Goal: Use online tool/utility: Utilize a website feature to perform a specific function

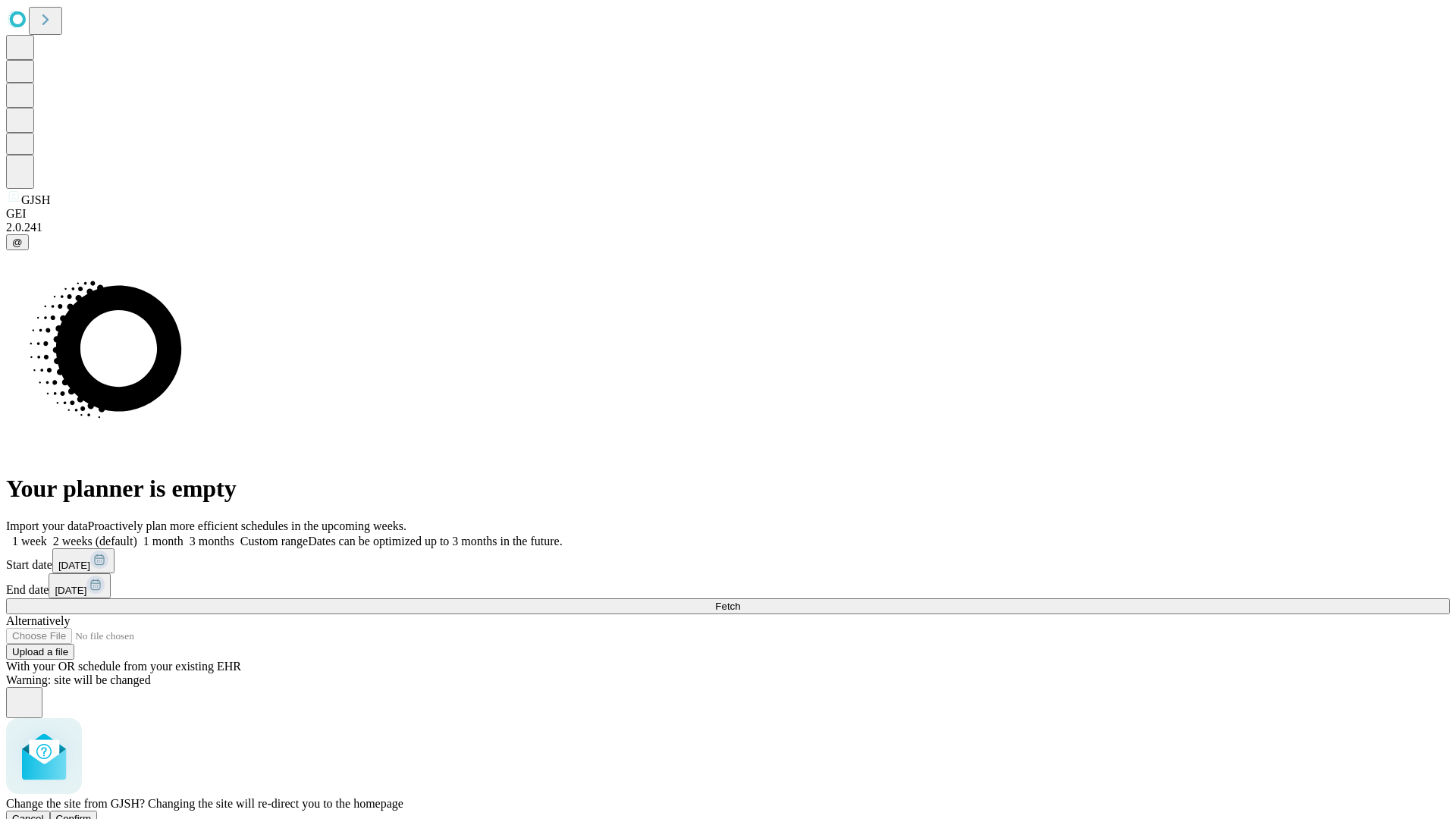
click at [92, 813] on span "Confirm" at bounding box center [74, 818] width 36 height 12
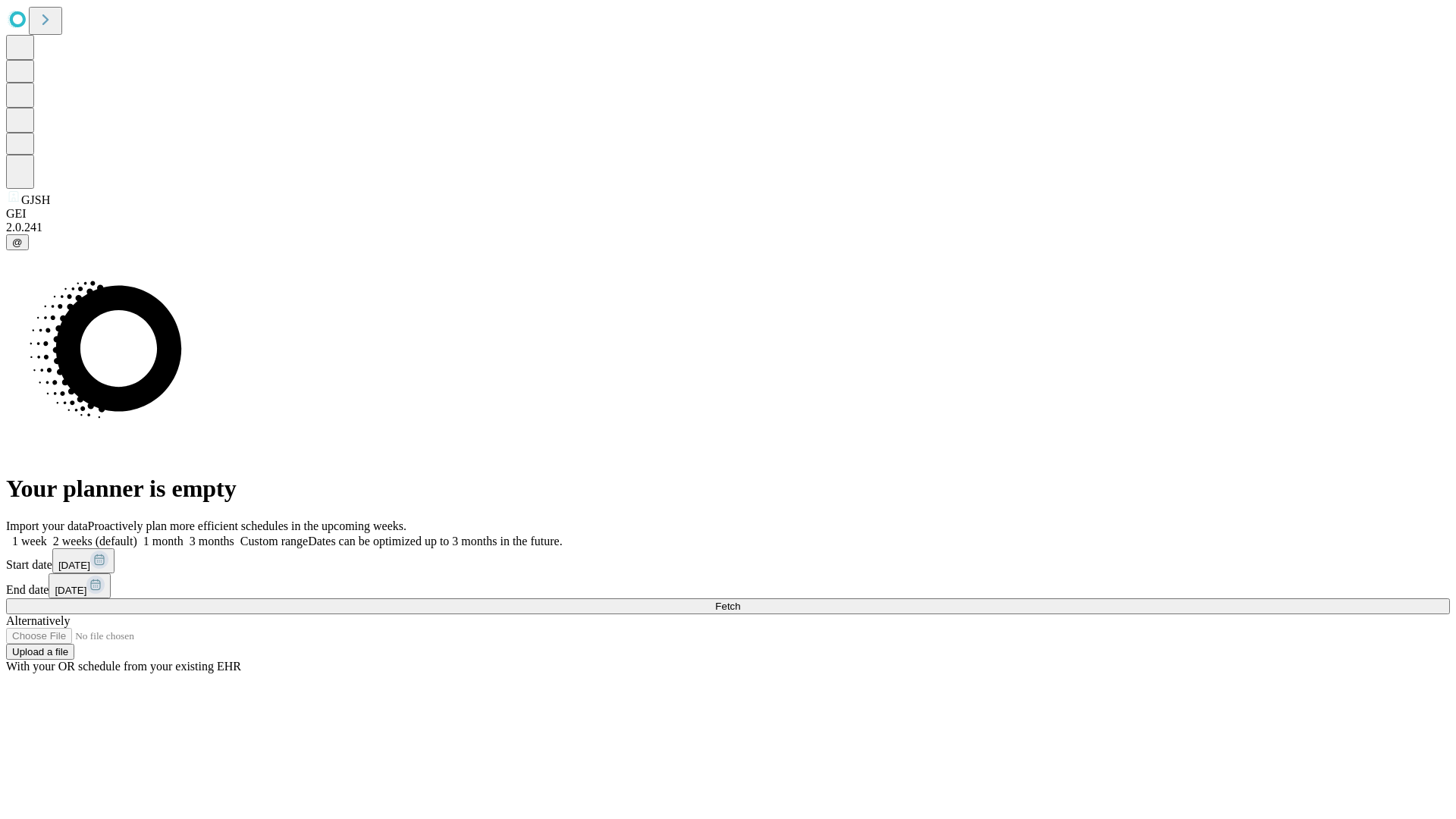
click at [183, 535] on label "1 month" at bounding box center [160, 541] width 46 height 13
click at [740, 601] on span "Fetch" at bounding box center [728, 606] width 25 height 12
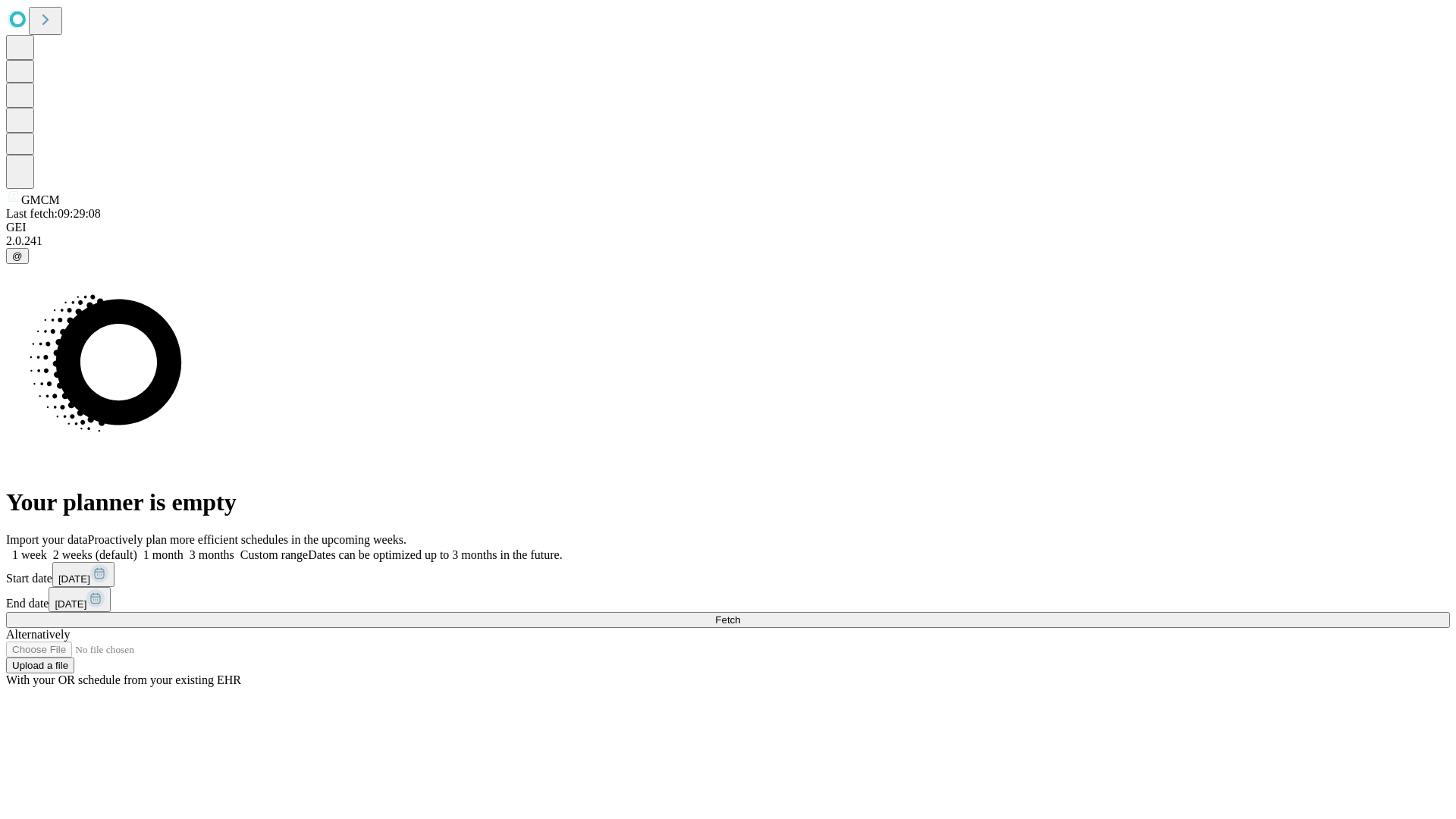
click at [183, 548] on label "1 month" at bounding box center [160, 554] width 46 height 13
click at [740, 614] on span "Fetch" at bounding box center [728, 619] width 25 height 12
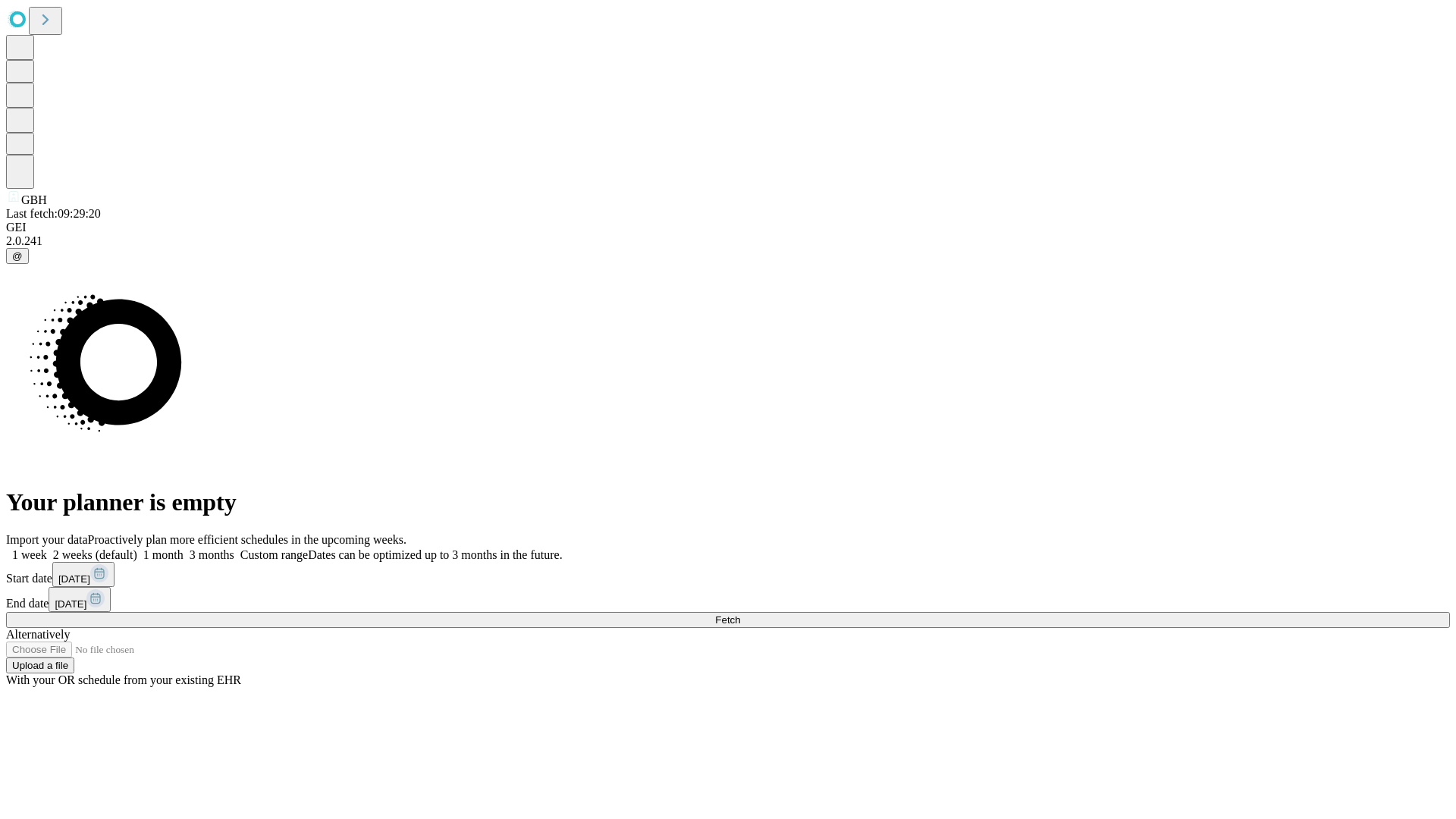
click at [183, 548] on label "1 month" at bounding box center [160, 554] width 46 height 13
click at [740, 614] on span "Fetch" at bounding box center [728, 619] width 25 height 12
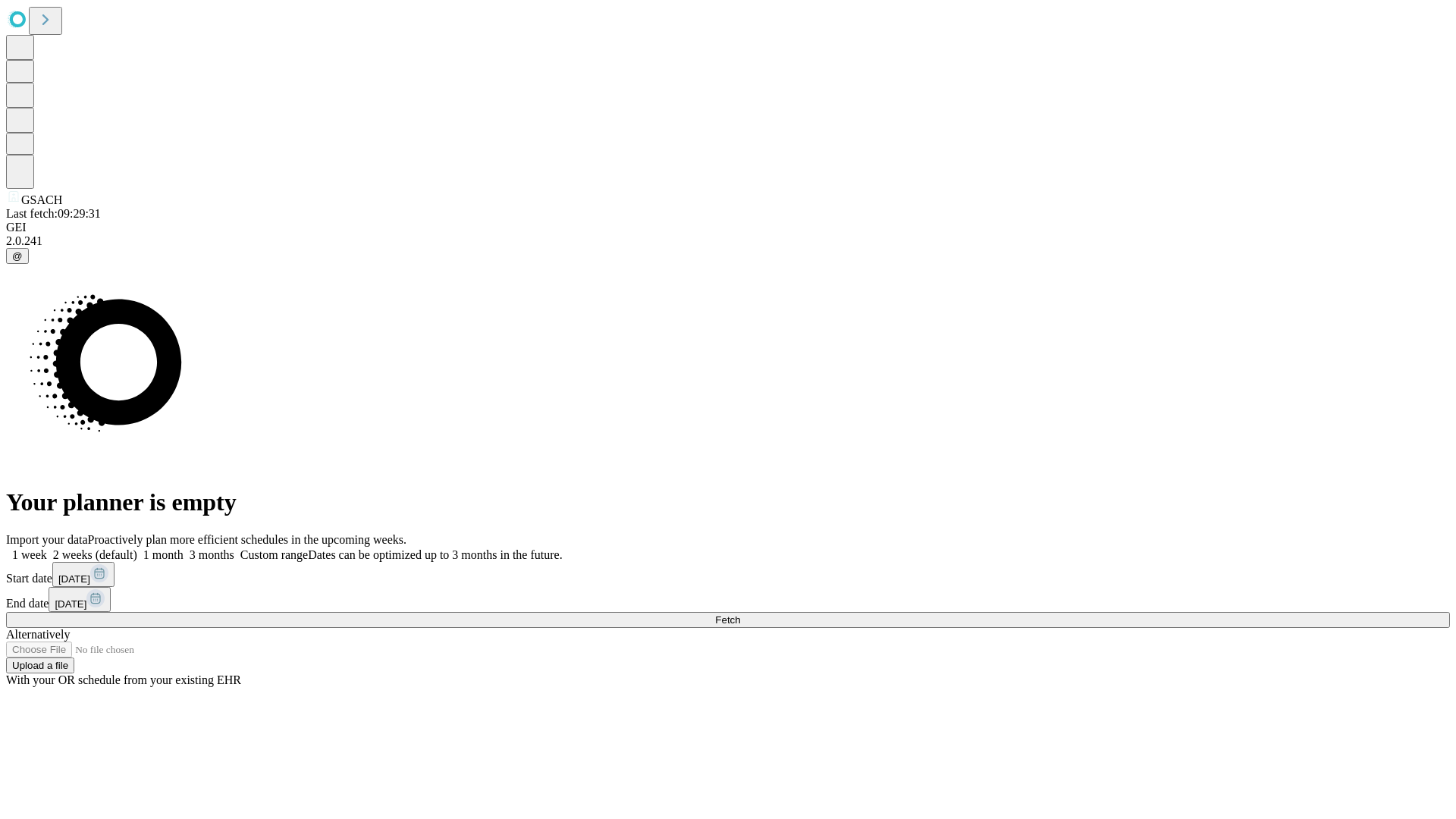
click at [183, 548] on label "1 month" at bounding box center [160, 554] width 46 height 13
click at [740, 614] on span "Fetch" at bounding box center [728, 619] width 25 height 12
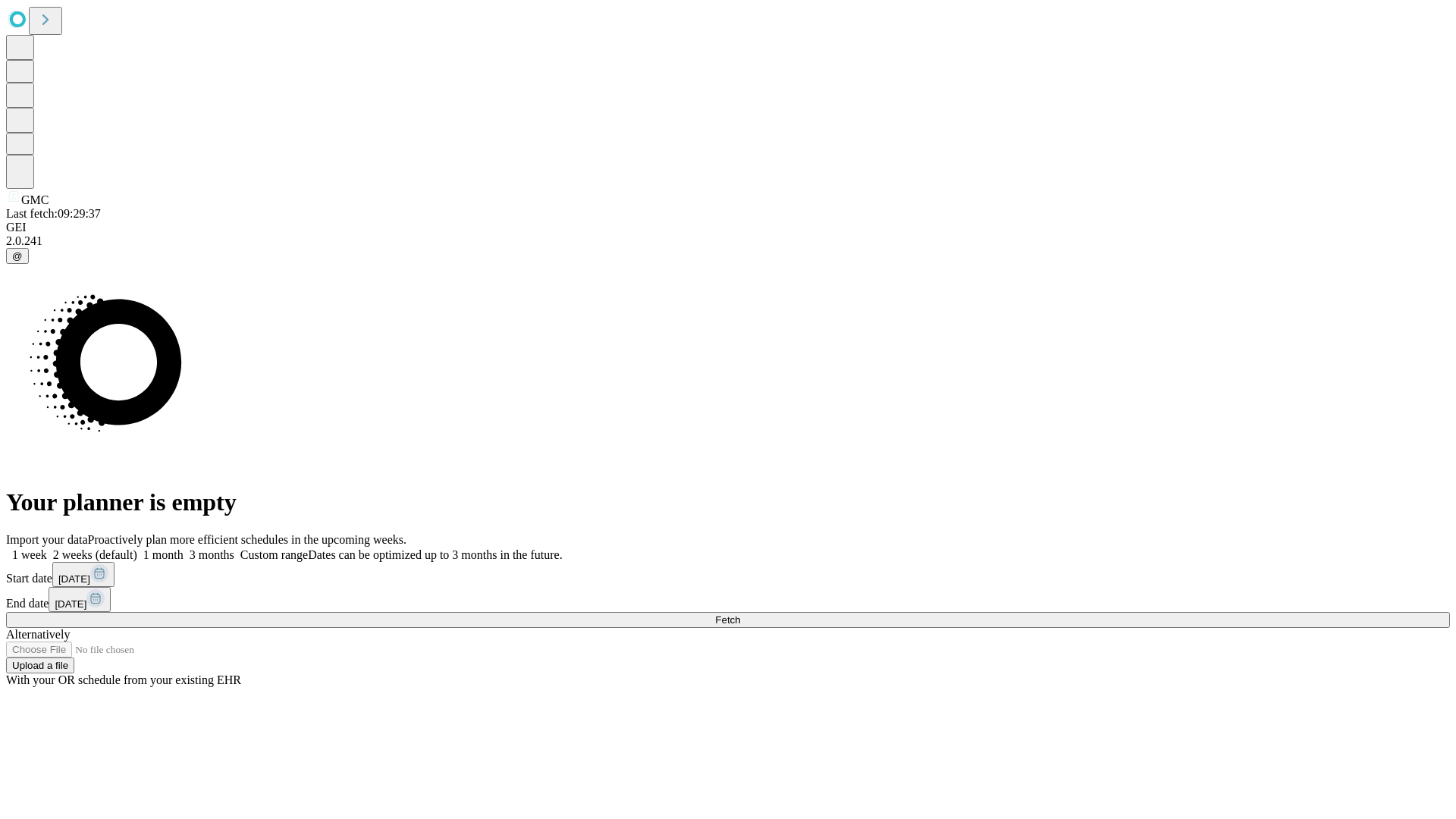
click at [183, 548] on label "1 month" at bounding box center [160, 554] width 46 height 13
click at [740, 614] on span "Fetch" at bounding box center [728, 619] width 25 height 12
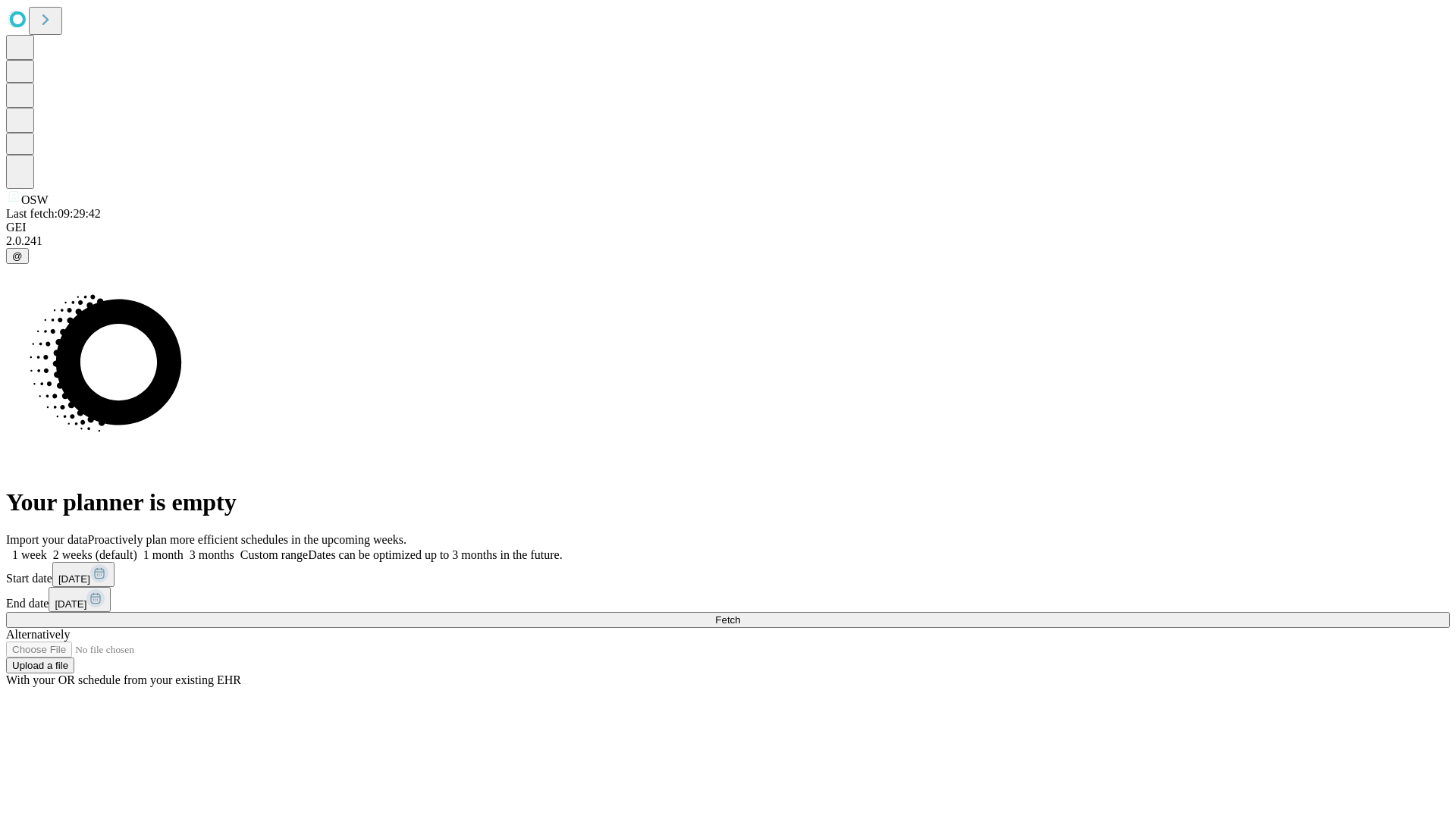
click at [740, 614] on span "Fetch" at bounding box center [728, 619] width 25 height 12
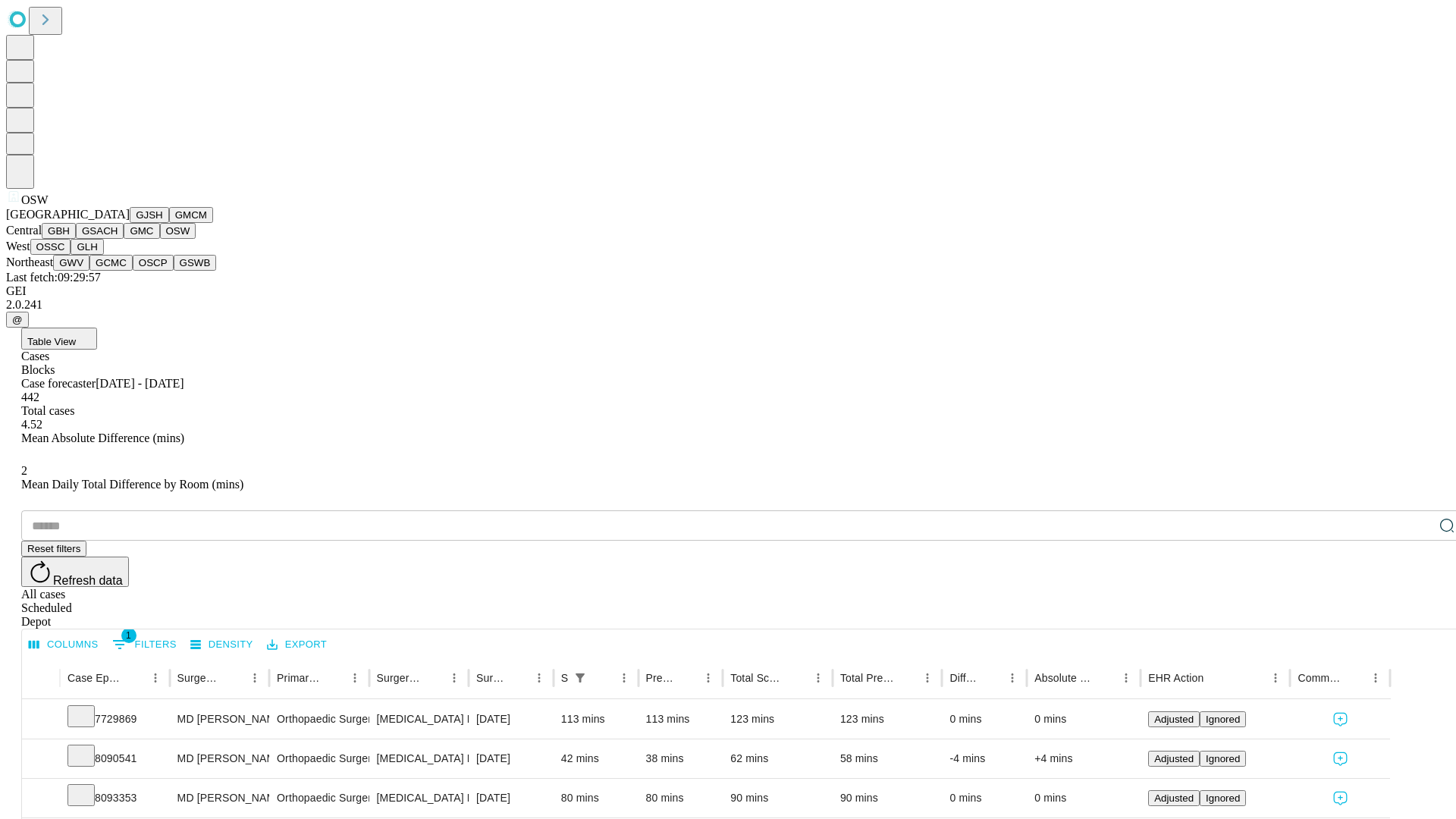
click at [71, 254] on button "OSSC" at bounding box center [51, 247] width 41 height 16
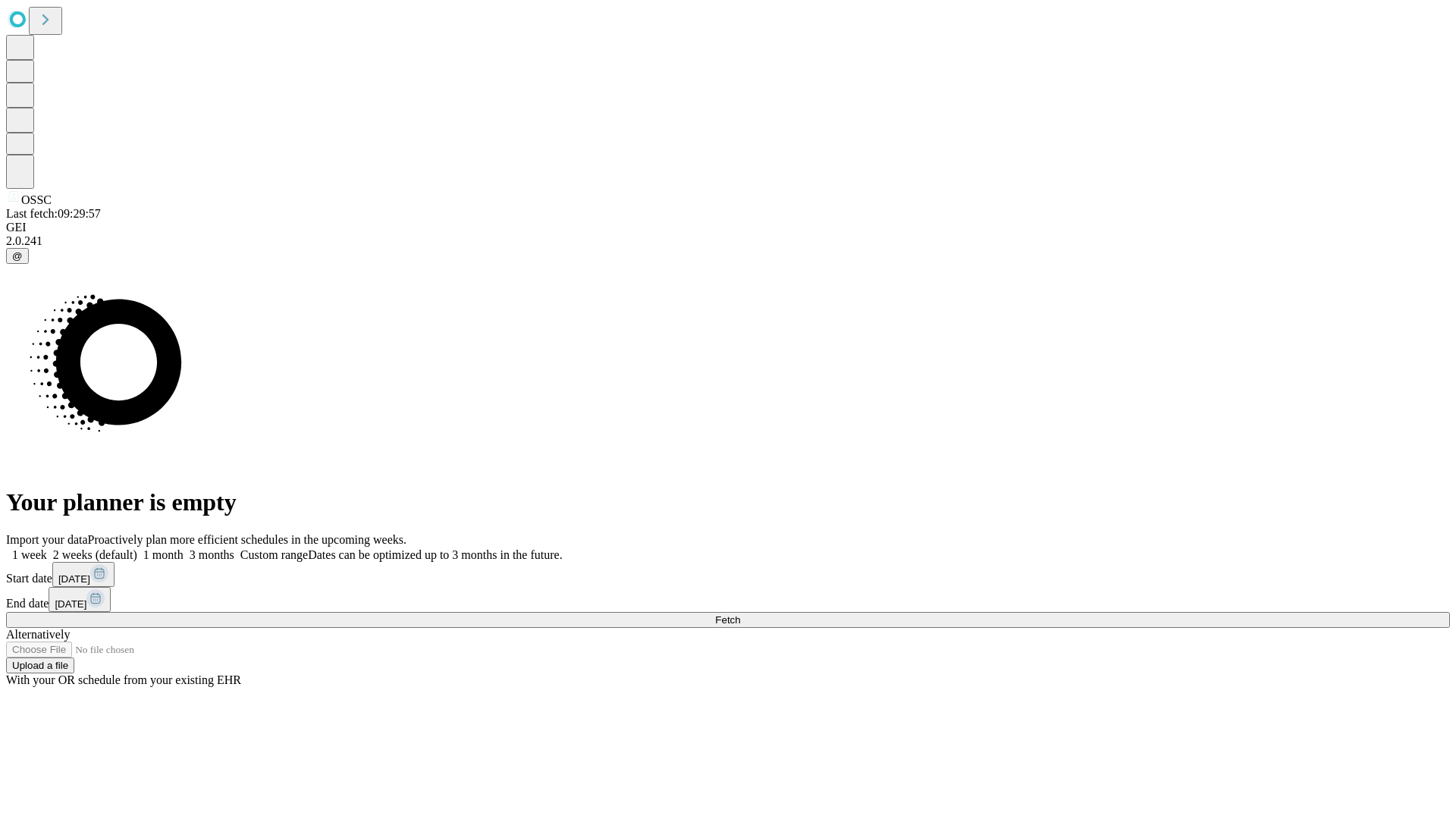
click at [183, 548] on label "1 month" at bounding box center [160, 554] width 46 height 13
click at [740, 614] on span "Fetch" at bounding box center [728, 619] width 25 height 12
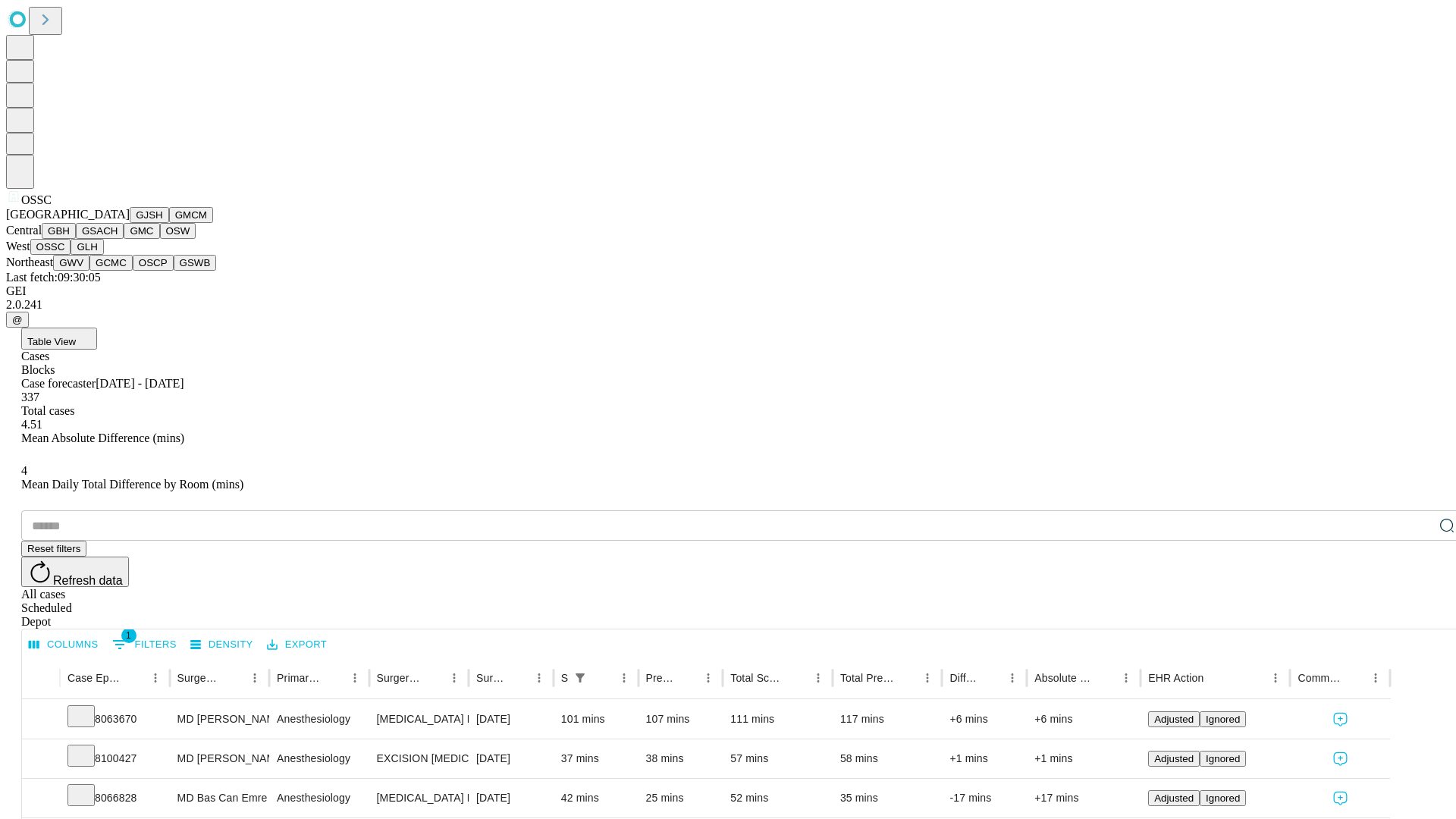
click at [103, 254] on button "GLH" at bounding box center [87, 247] width 33 height 16
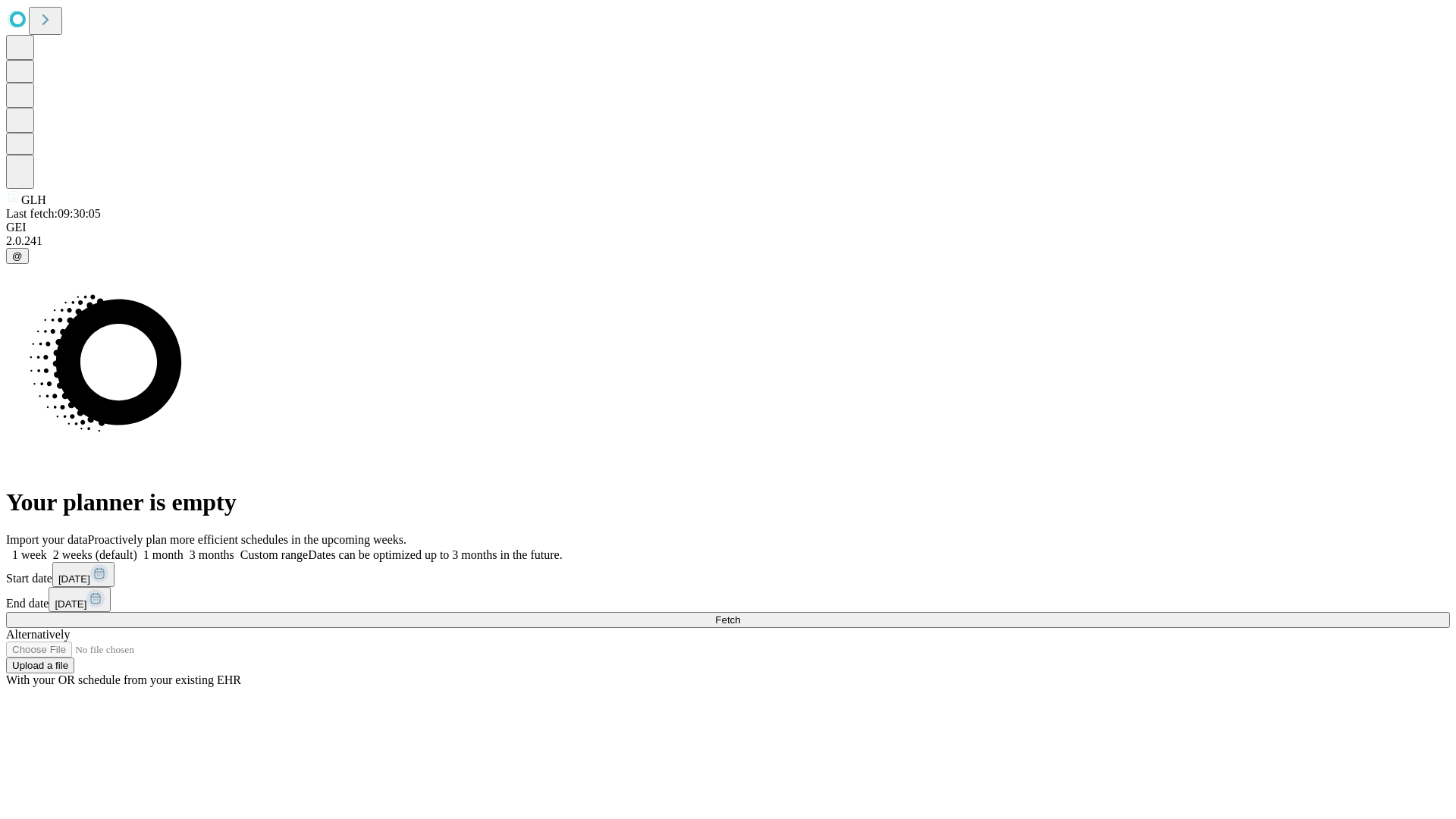
click at [183, 548] on label "1 month" at bounding box center [160, 554] width 46 height 13
click at [740, 614] on span "Fetch" at bounding box center [728, 619] width 25 height 12
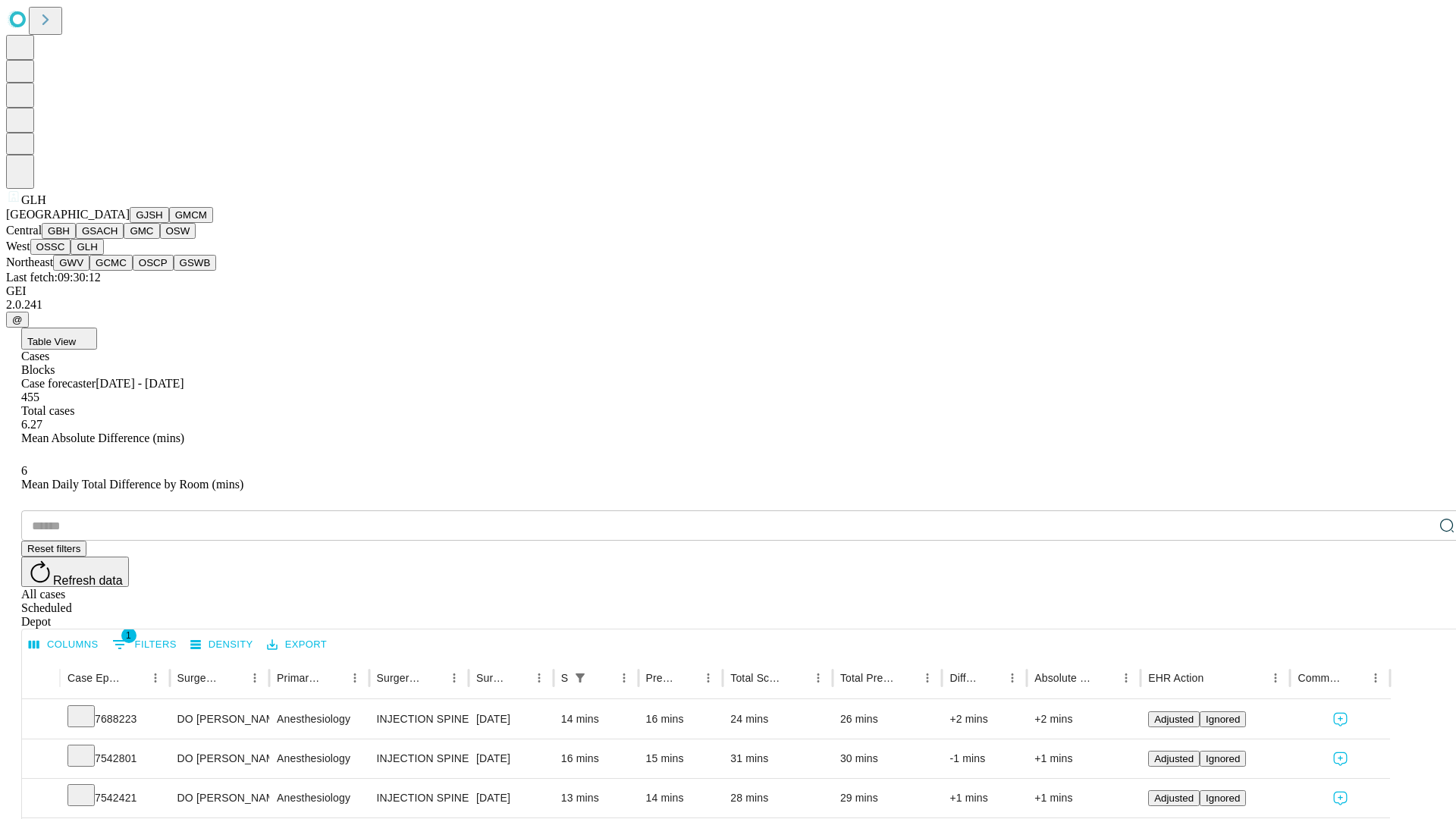
click at [89, 271] on button "GWV" at bounding box center [71, 262] width 36 height 16
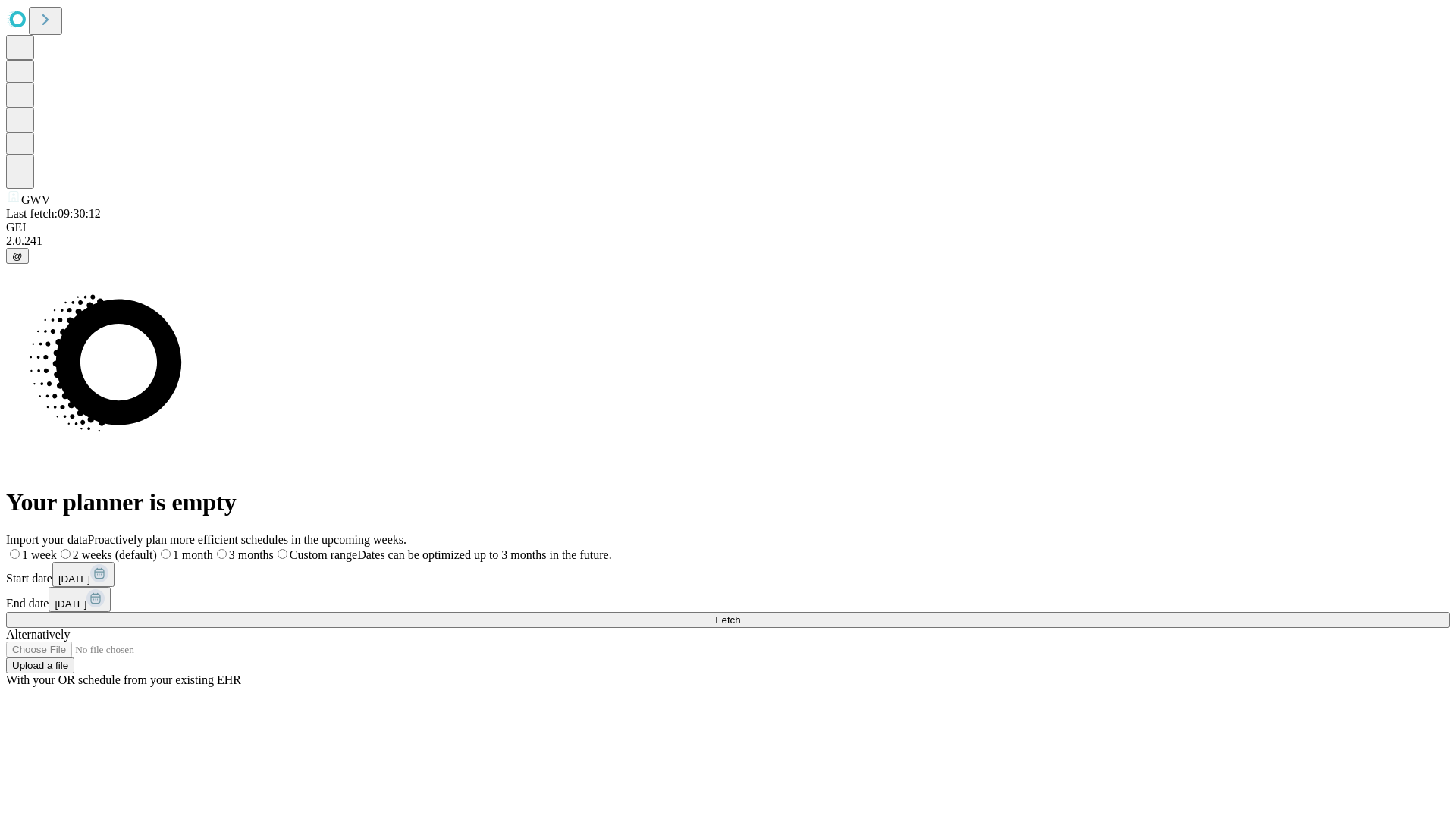
click at [213, 548] on label "1 month" at bounding box center [185, 554] width 56 height 13
click at [740, 614] on span "Fetch" at bounding box center [728, 619] width 25 height 12
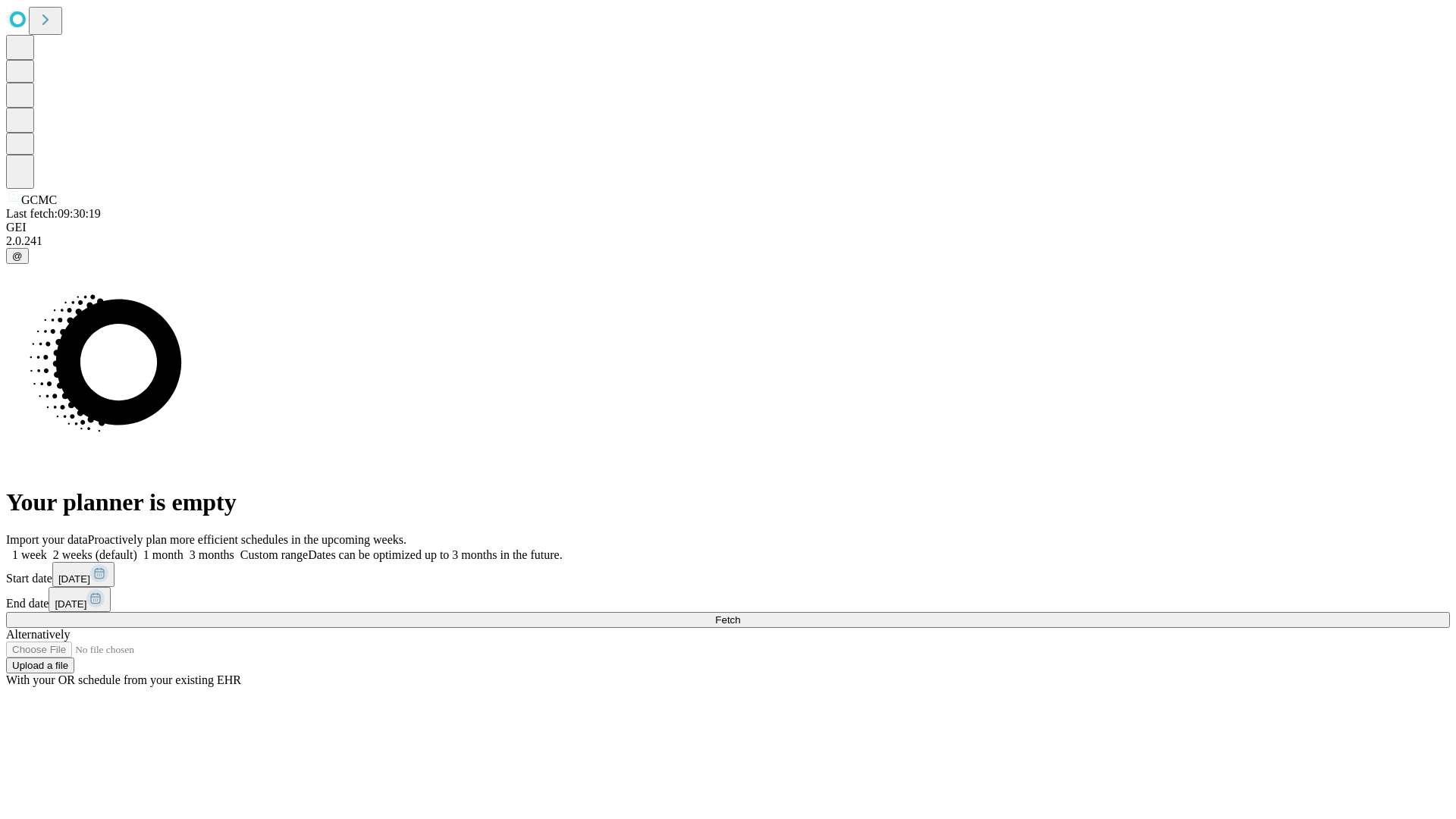
click at [183, 548] on label "1 month" at bounding box center [160, 554] width 46 height 13
click at [740, 614] on span "Fetch" at bounding box center [728, 619] width 25 height 12
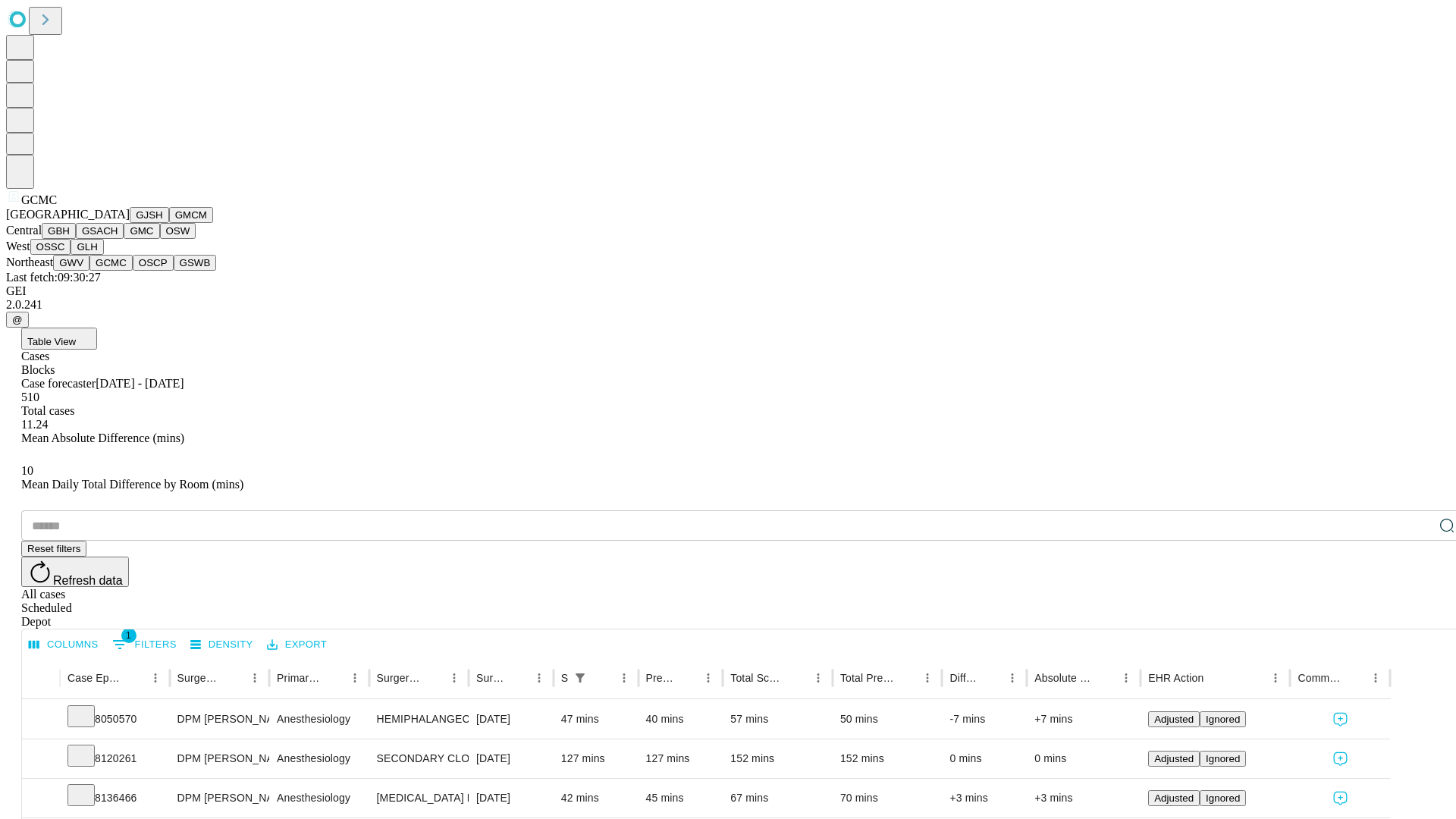
click at [132, 271] on button "OSCP" at bounding box center [153, 262] width 41 height 16
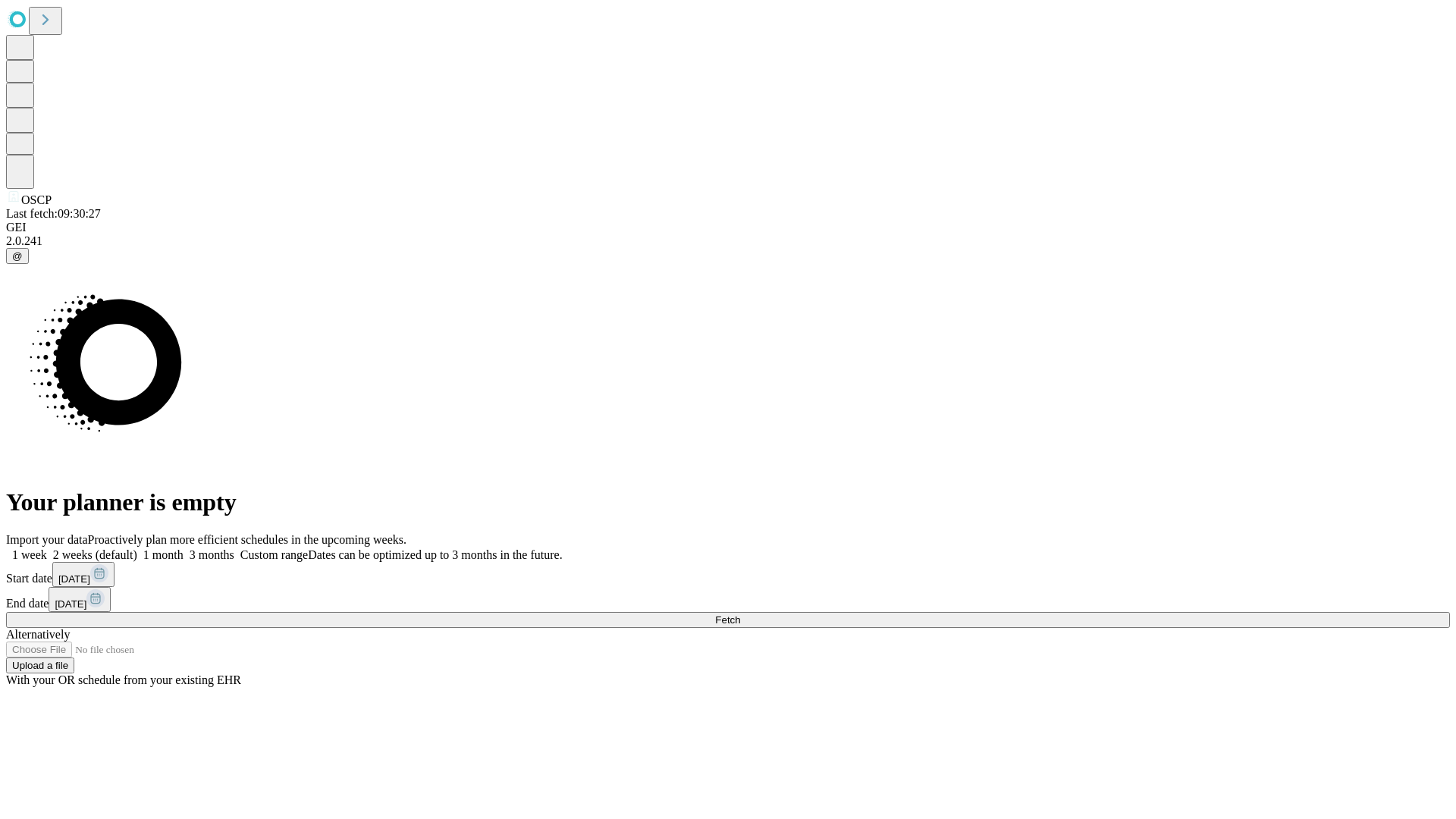
click at [183, 548] on label "1 month" at bounding box center [160, 554] width 46 height 13
click at [740, 614] on span "Fetch" at bounding box center [728, 619] width 25 height 12
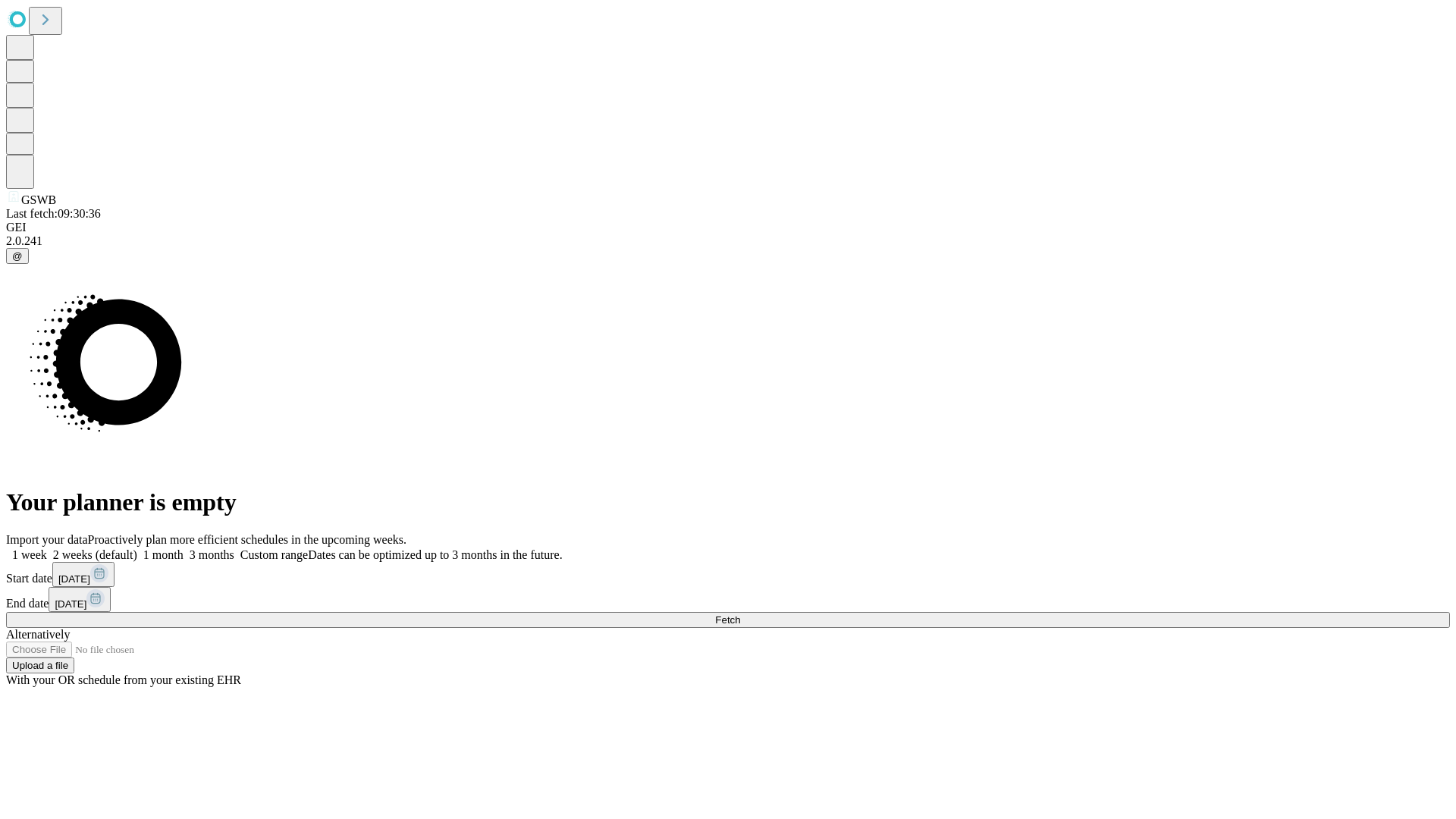
click at [183, 548] on label "1 month" at bounding box center [160, 554] width 46 height 13
click at [740, 614] on span "Fetch" at bounding box center [728, 619] width 25 height 12
